Goal: Navigation & Orientation: Find specific page/section

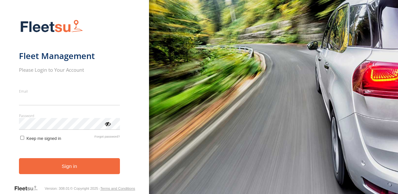
type input "**********"
click at [72, 167] on button "Sign in" at bounding box center [69, 166] width 101 height 16
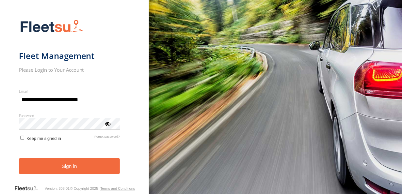
drag, startPoint x: 72, startPoint y: 167, endPoint x: 256, endPoint y: 158, distance: 184.1
click at [72, 167] on button "Sign in" at bounding box center [69, 166] width 101 height 16
